Goal: Complete application form: Complete application form

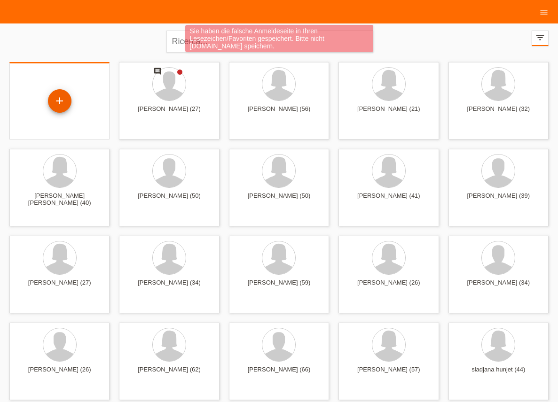
click at [60, 100] on div "+" at bounding box center [59, 100] width 23 height 23
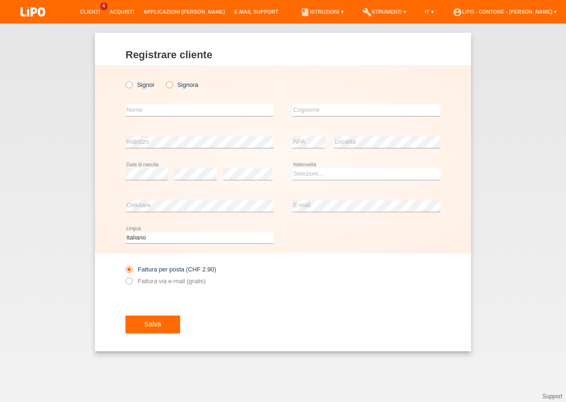
click at [164, 80] on icon at bounding box center [164, 80] width 0 height 0
click at [170, 85] on input "Signora" at bounding box center [169, 84] width 6 height 6
radio input "true"
click at [153, 109] on input "text" at bounding box center [199, 110] width 148 height 12
type input "CHIARA"
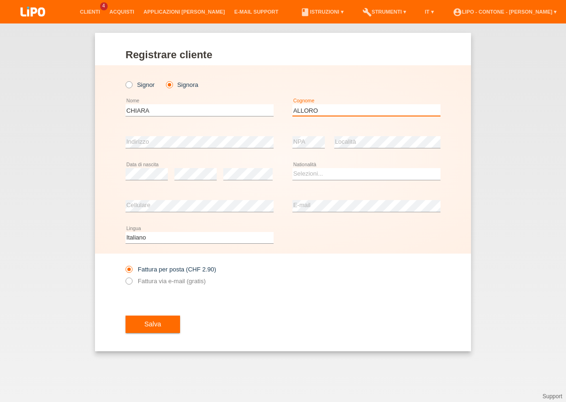
type input "ALLORO"
click at [292, 168] on select "Selezioni... Svizzera Austria Germania Liechtenstein ------------ Afghanistan A…" at bounding box center [366, 173] width 148 height 11
select select "CH"
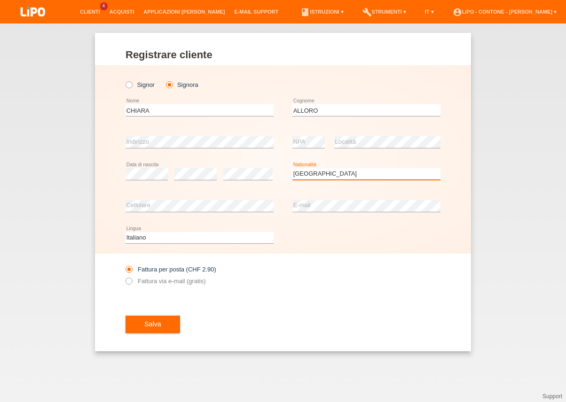
click at [0, 0] on option "Svizzera" at bounding box center [0, 0] width 0 height 0
click at [124, 276] on icon at bounding box center [124, 276] width 0 height 0
click at [128, 281] on input "Fattura via e-mail (gratis)" at bounding box center [128, 284] width 6 height 12
radio input "true"
click at [141, 324] on button "Salva" at bounding box center [152, 325] width 54 height 18
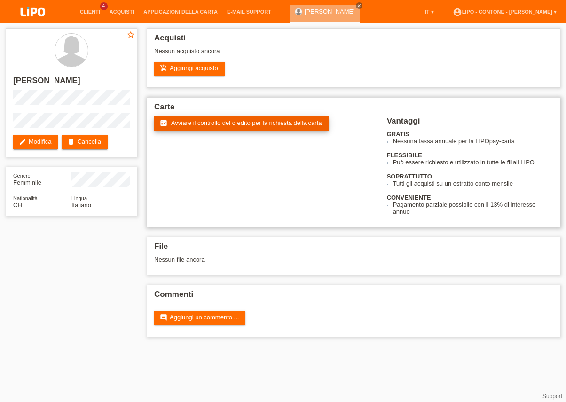
click at [227, 124] on span "Avviare il controllo del credito per la richiesta della carta" at bounding box center [246, 122] width 151 height 7
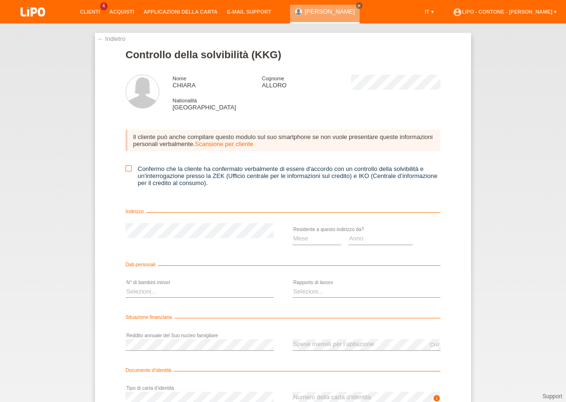
click at [126, 171] on icon at bounding box center [128, 168] width 6 height 6
click at [126, 171] on input "Confermo che la cliente ha confermato verbalmente di essere d'accordo con un co…" at bounding box center [128, 168] width 6 height 6
checkbox input "true"
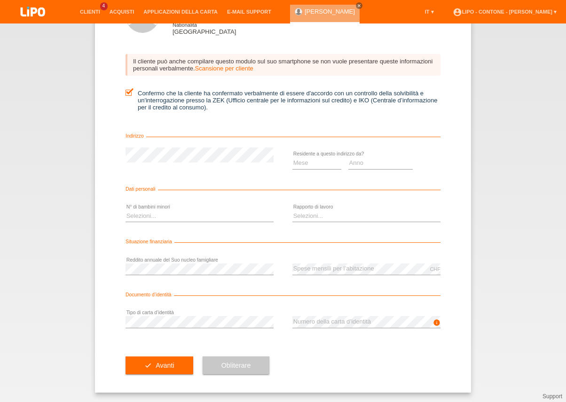
scroll to position [80, 0]
click at [292, 157] on select "Mese 01 02 03 04 05 06 07 08 09 10" at bounding box center [316, 162] width 49 height 11
select select "12"
click at [0, 0] on option "12" at bounding box center [0, 0] width 0 height 0
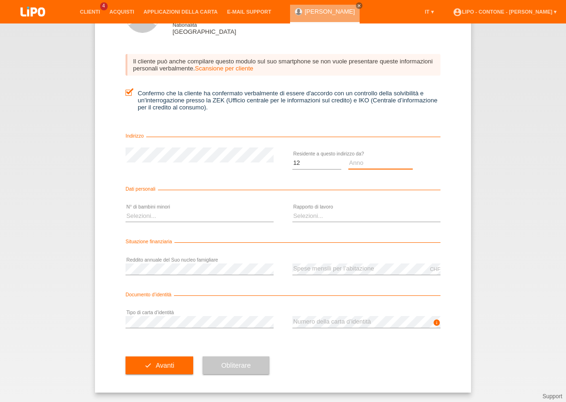
click at [348, 157] on select "Anno 2025 2024 2023 2022 2021 2020 2019 2018 2017 2016 2015 2014 2013 2012 2011…" at bounding box center [380, 162] width 65 height 11
select select "2024"
click at [0, 0] on option "2024" at bounding box center [0, 0] width 0 height 0
click at [125, 210] on select "Selezioni... 0 1 2 3 4 5 6 7 8 9" at bounding box center [199, 215] width 148 height 11
select select "1"
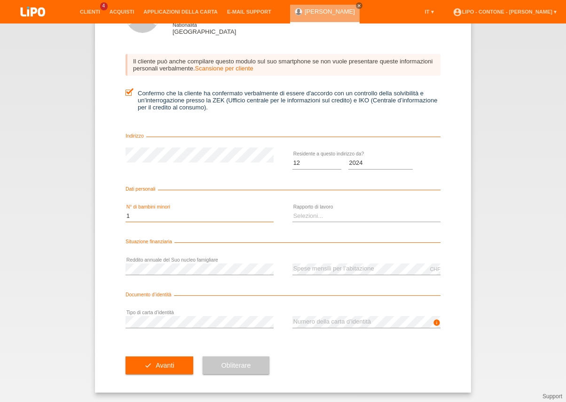
click at [0, 0] on option "1" at bounding box center [0, 0] width 0 height 0
click at [292, 210] on select "Selezioni... A tempo indeterminato A tempo determinato Apprendista/studente Pen…" at bounding box center [366, 215] width 148 height 11
select select "UNEMPLOYED"
click at [0, 0] on option "Non impiegato" at bounding box center [0, 0] width 0 height 0
click at [305, 315] on div "info error Numero della carta d’identità" at bounding box center [366, 322] width 148 height 32
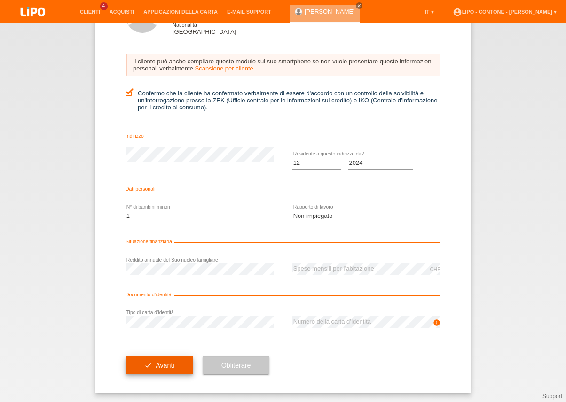
click at [163, 368] on span "Avanti" at bounding box center [164, 366] width 18 height 8
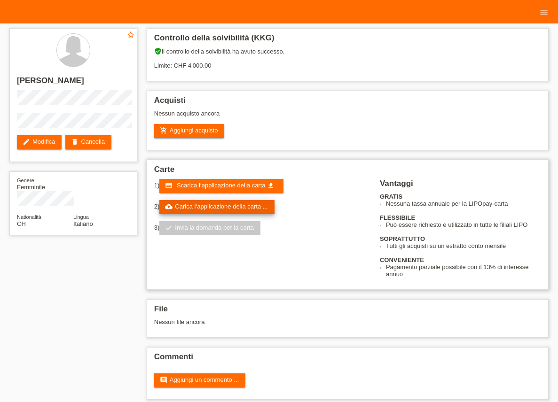
click at [208, 214] on link "cloud_upload Carica l‘applicazione della carta ..." at bounding box center [216, 207] width 115 height 14
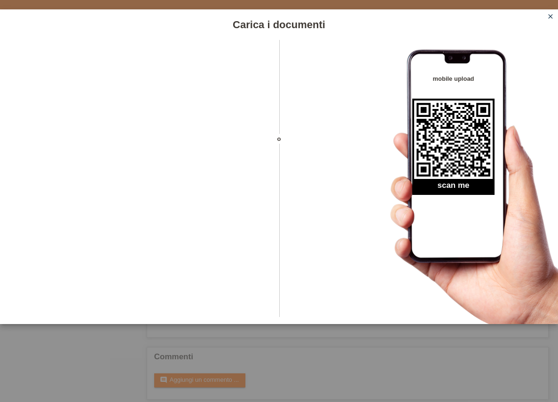
click at [551, 14] on icon "close" at bounding box center [550, 17] width 8 height 8
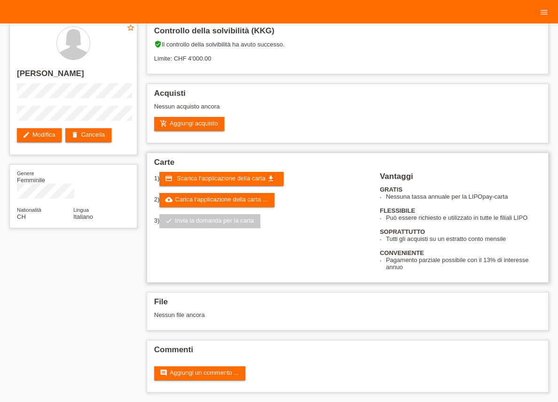
scroll to position [18, 0]
click at [221, 172] on link "credit_card Scarica l‘applicazione della carta get_app" at bounding box center [221, 179] width 124 height 14
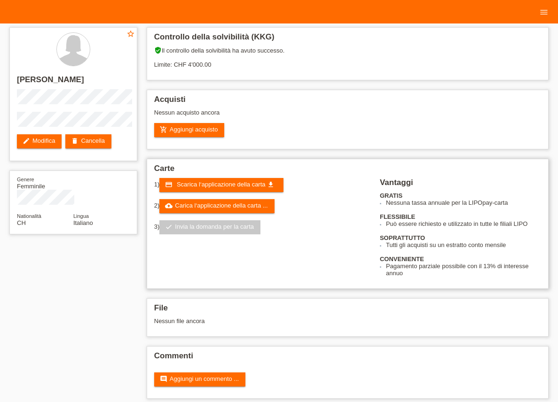
scroll to position [0, 0]
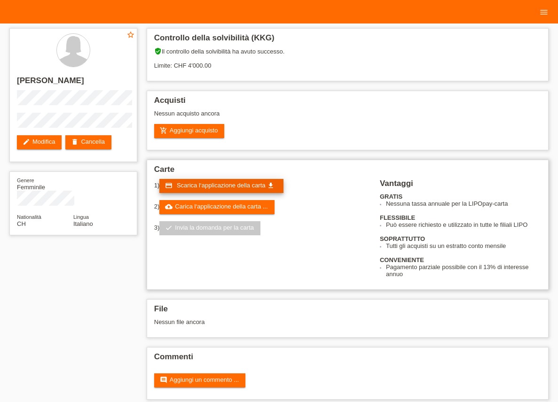
click at [204, 187] on span "Scarica l‘applicazione della carta" at bounding box center [221, 185] width 89 height 7
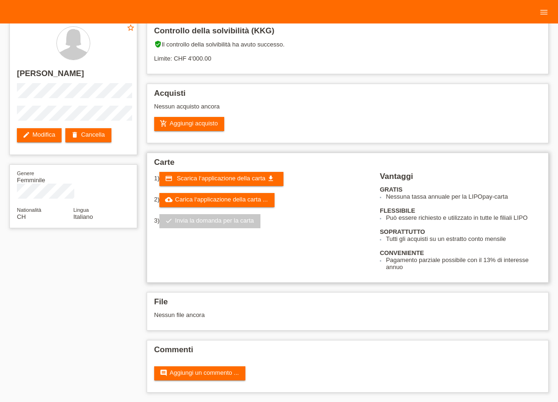
scroll to position [18, 0]
click at [181, 196] on link "cloud_upload Carica l‘applicazione della carta ..." at bounding box center [216, 200] width 115 height 14
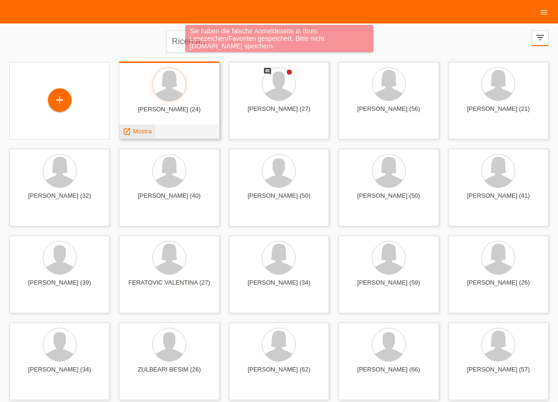
click at [140, 130] on span "Mostra" at bounding box center [142, 131] width 19 height 7
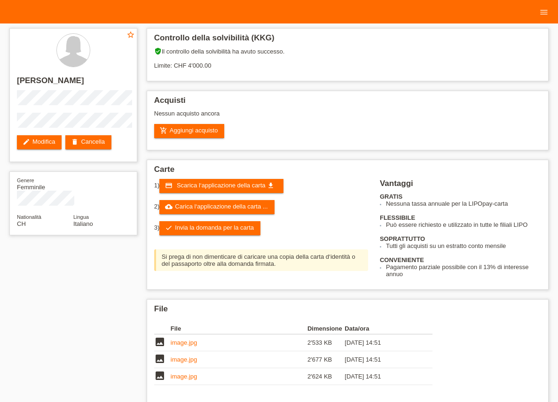
click at [142, 130] on div "Controllo della solvibilità (KKG) verified_user Il controllo della solvibilità …" at bounding box center [347, 250] width 411 height 455
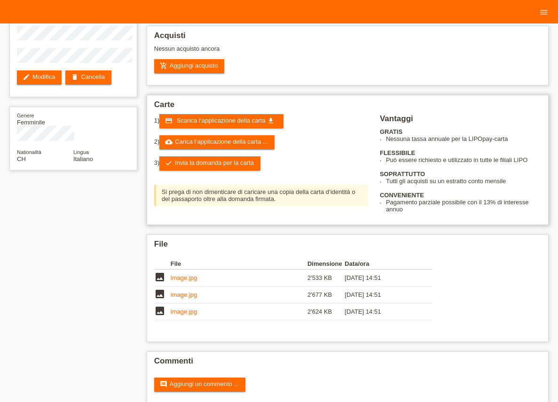
scroll to position [88, 0]
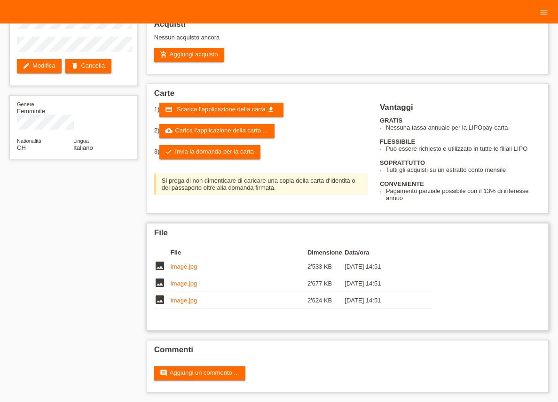
click at [173, 267] on link "image.jpg" at bounding box center [183, 266] width 26 height 7
click at [175, 282] on link "image.jpg" at bounding box center [183, 283] width 26 height 7
click at [176, 299] on link "image.jpg" at bounding box center [183, 300] width 26 height 7
click at [199, 370] on link "comment Aggiungi un commento ..." at bounding box center [199, 373] width 91 height 14
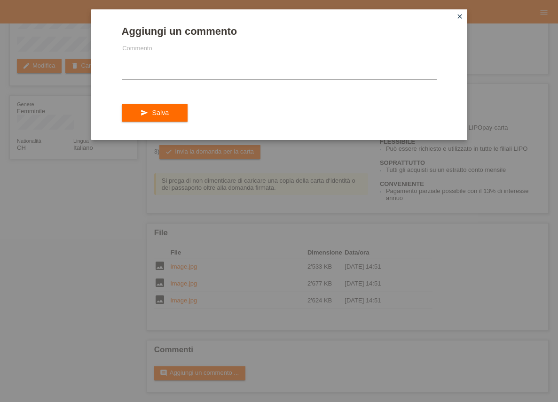
click at [461, 15] on icon "close" at bounding box center [460, 17] width 8 height 8
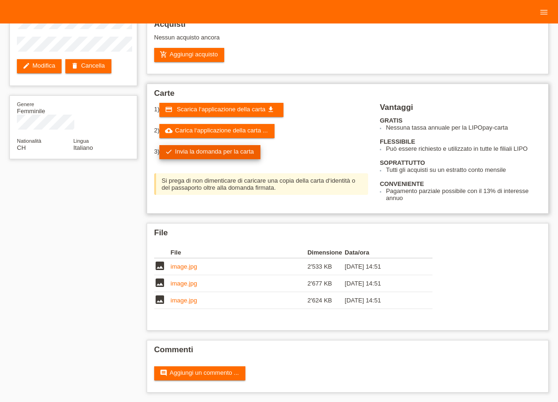
click at [195, 145] on link "check Invia la domanda per la carta" at bounding box center [209, 152] width 101 height 14
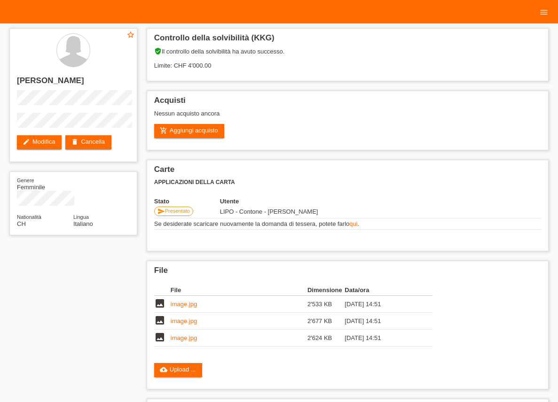
scroll to position [67, 0]
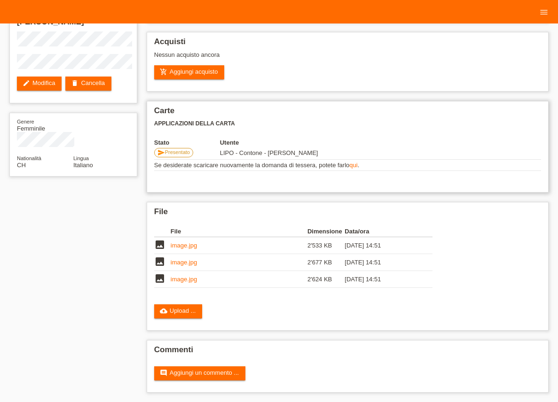
click at [353, 162] on link "qui" at bounding box center [353, 165] width 8 height 7
click at [172, 310] on link "cloud_upload Upload ..." at bounding box center [178, 311] width 48 height 14
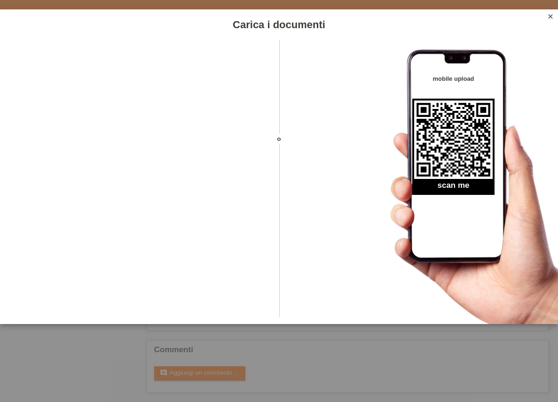
click at [550, 16] on icon "close" at bounding box center [550, 17] width 8 height 8
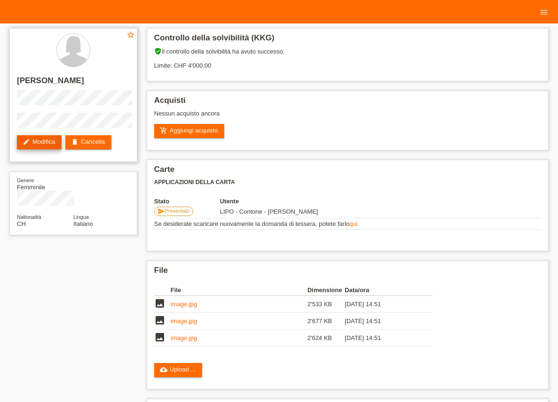
click at [34, 141] on link "edit Modifica" at bounding box center [39, 142] width 45 height 14
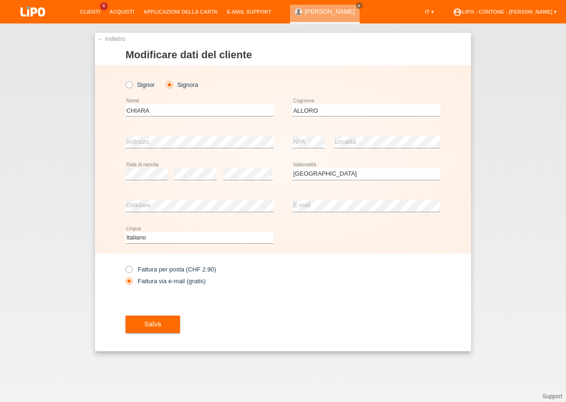
select select "CH"
click at [112, 37] on link "← Indietro" at bounding box center [111, 38] width 28 height 7
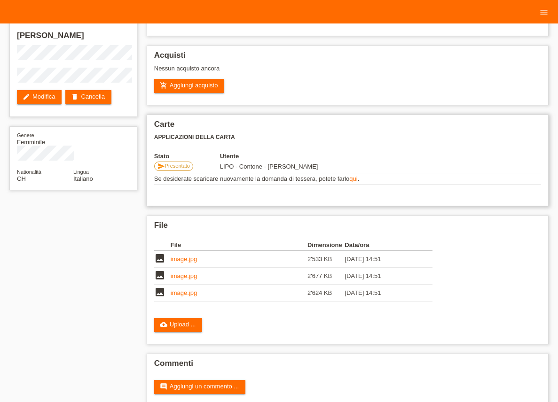
scroll to position [67, 0]
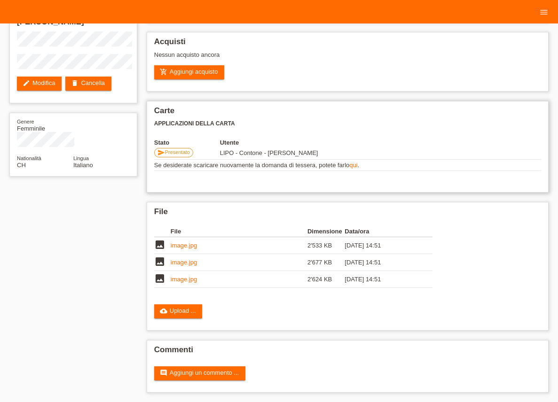
click at [350, 162] on link "qui" at bounding box center [353, 165] width 8 height 7
click at [0, 0] on link "Clienti" at bounding box center [0, 0] width 0 height 0
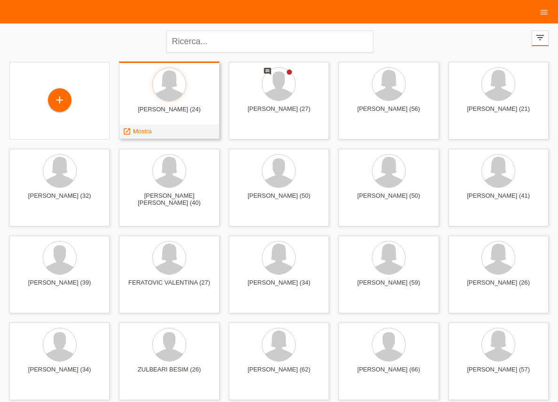
click at [186, 132] on div "launch Mostra" at bounding box center [168, 131] width 99 height 14
click at [139, 130] on span "Mostra" at bounding box center [142, 131] width 19 height 7
